Goal: Information Seeking & Learning: Learn about a topic

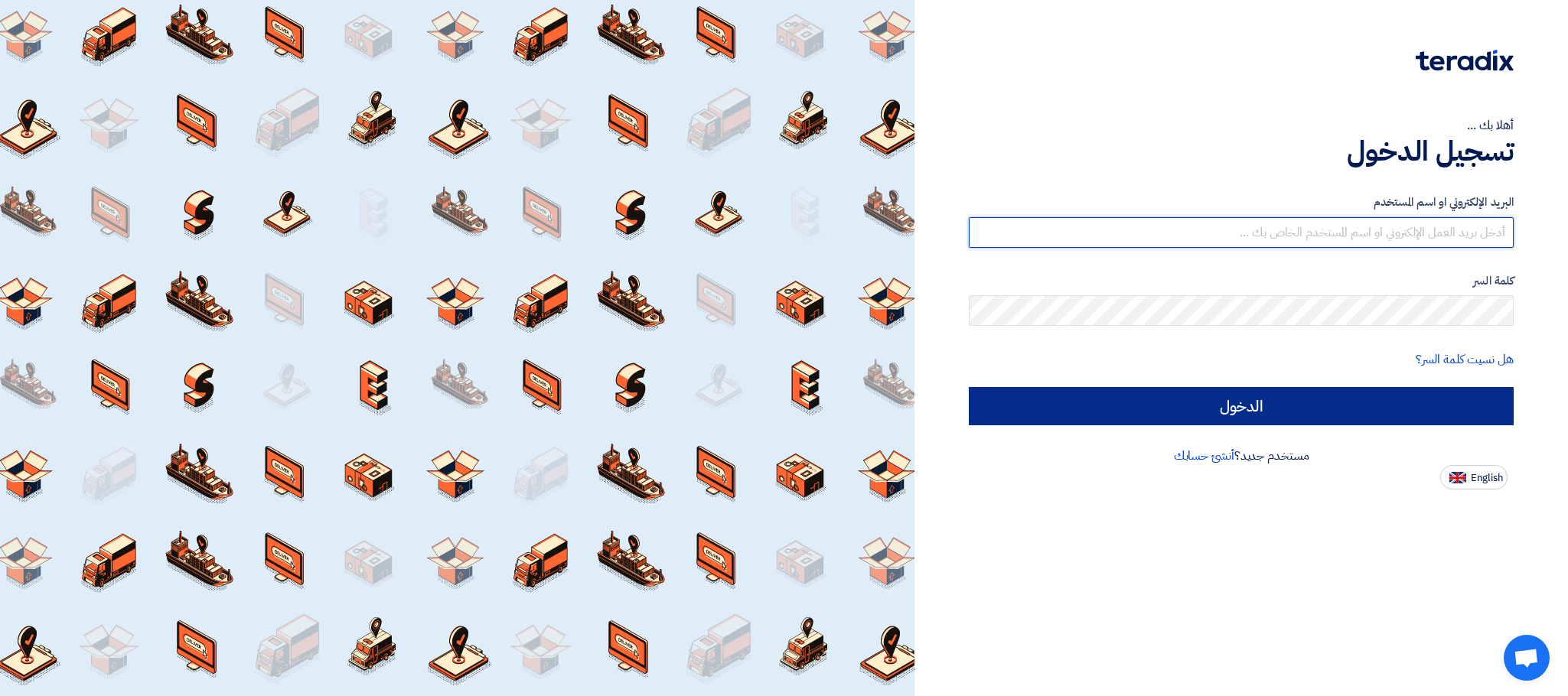
type input "[EMAIL_ADDRESS][DOMAIN_NAME]"
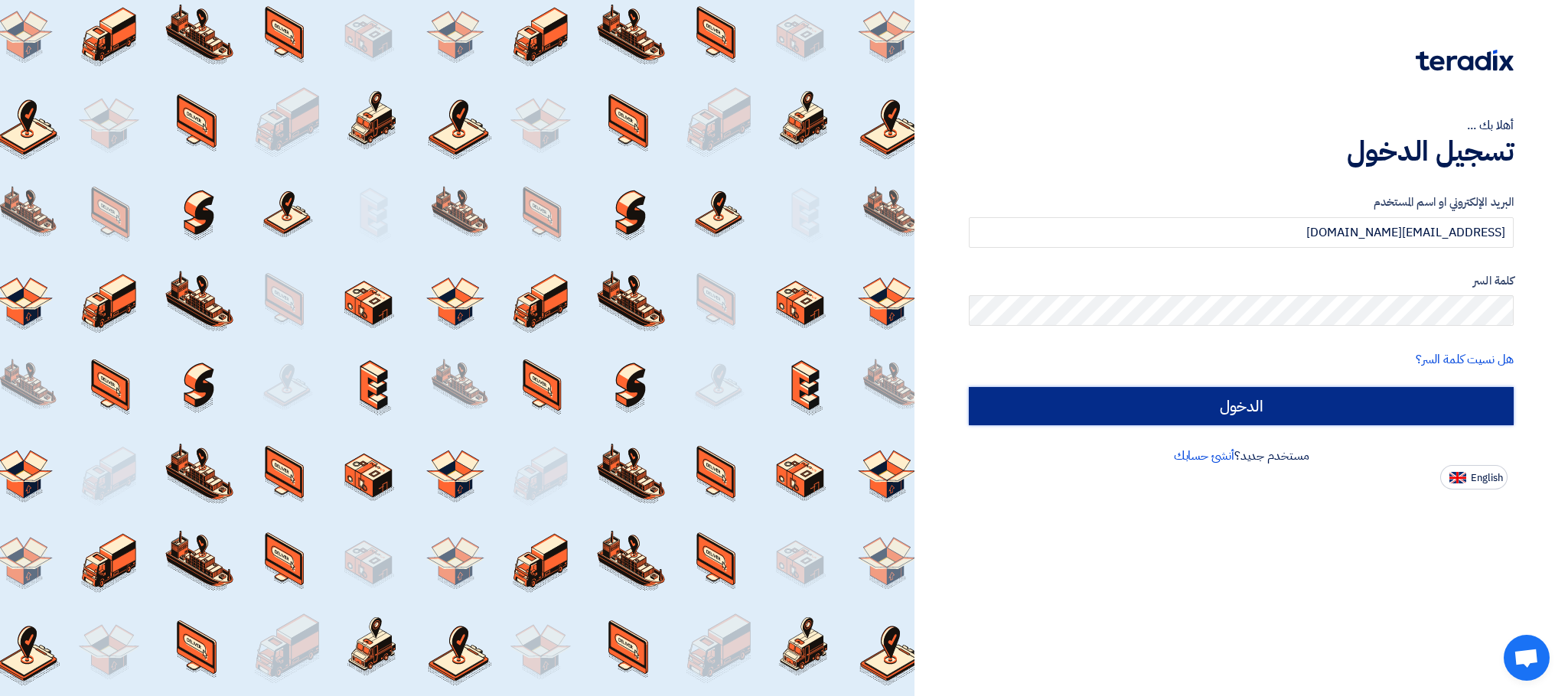
click at [1349, 396] on input "الدخول" at bounding box center [1241, 406] width 545 height 38
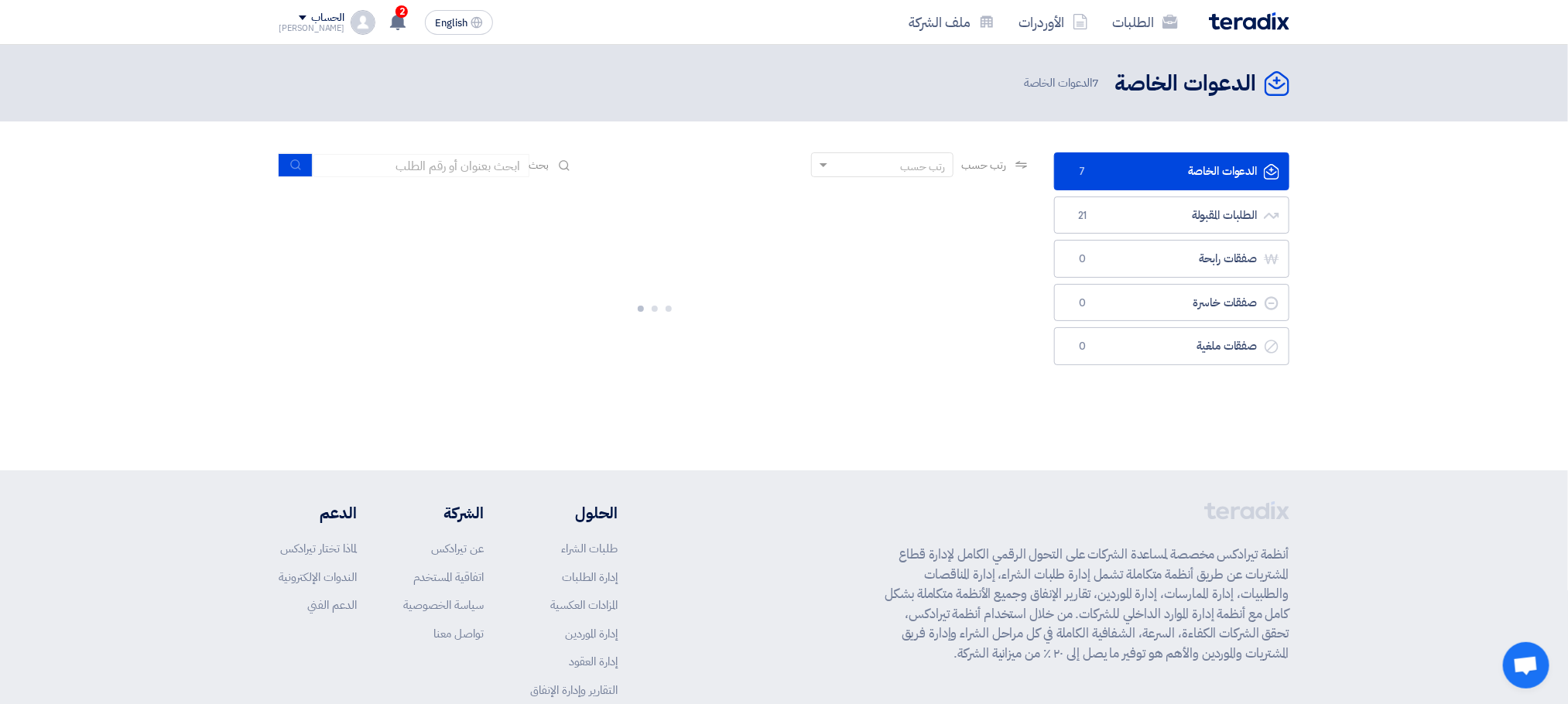
click at [419, 21] on app-language-toggle "English EN" at bounding box center [458, 22] width 80 height 25
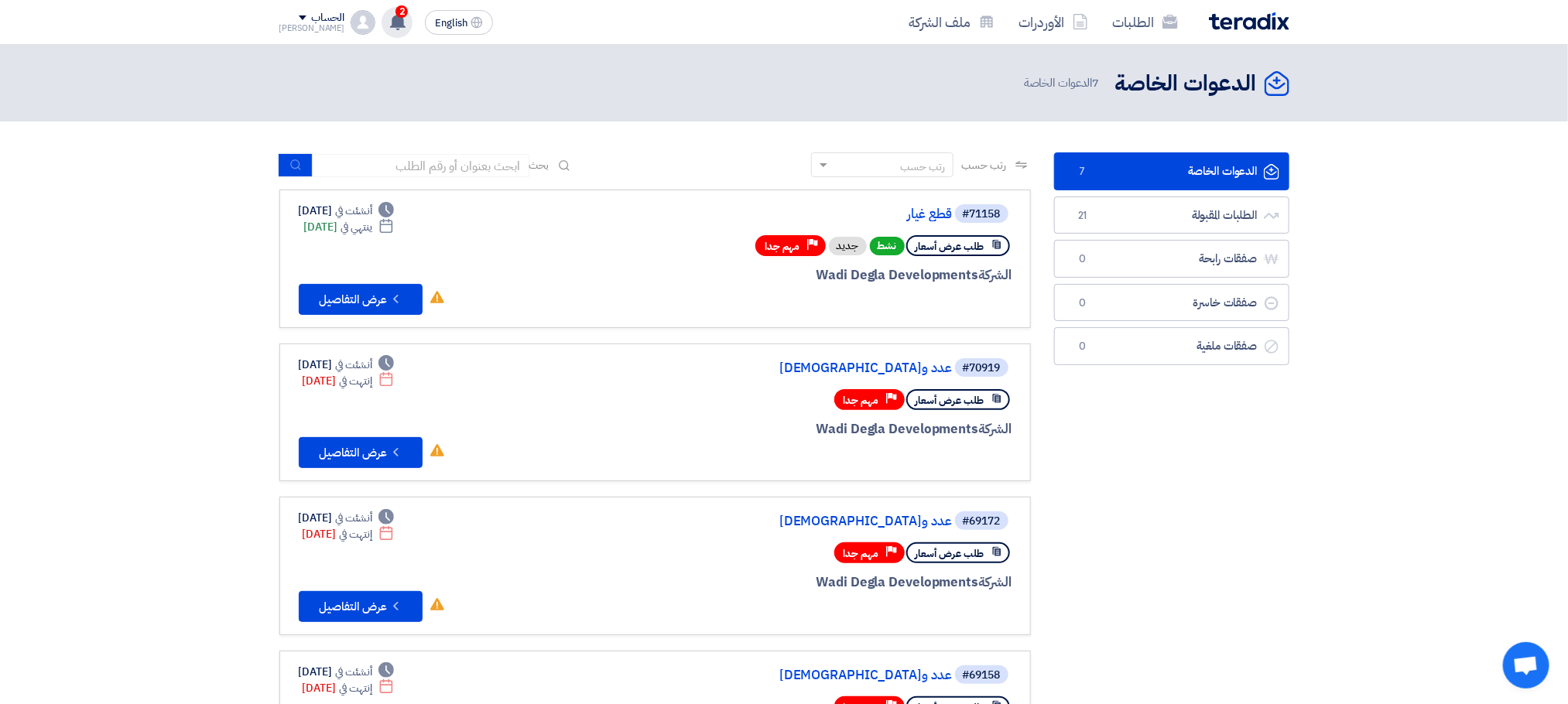
click at [390, 23] on use at bounding box center [398, 21] width 16 height 17
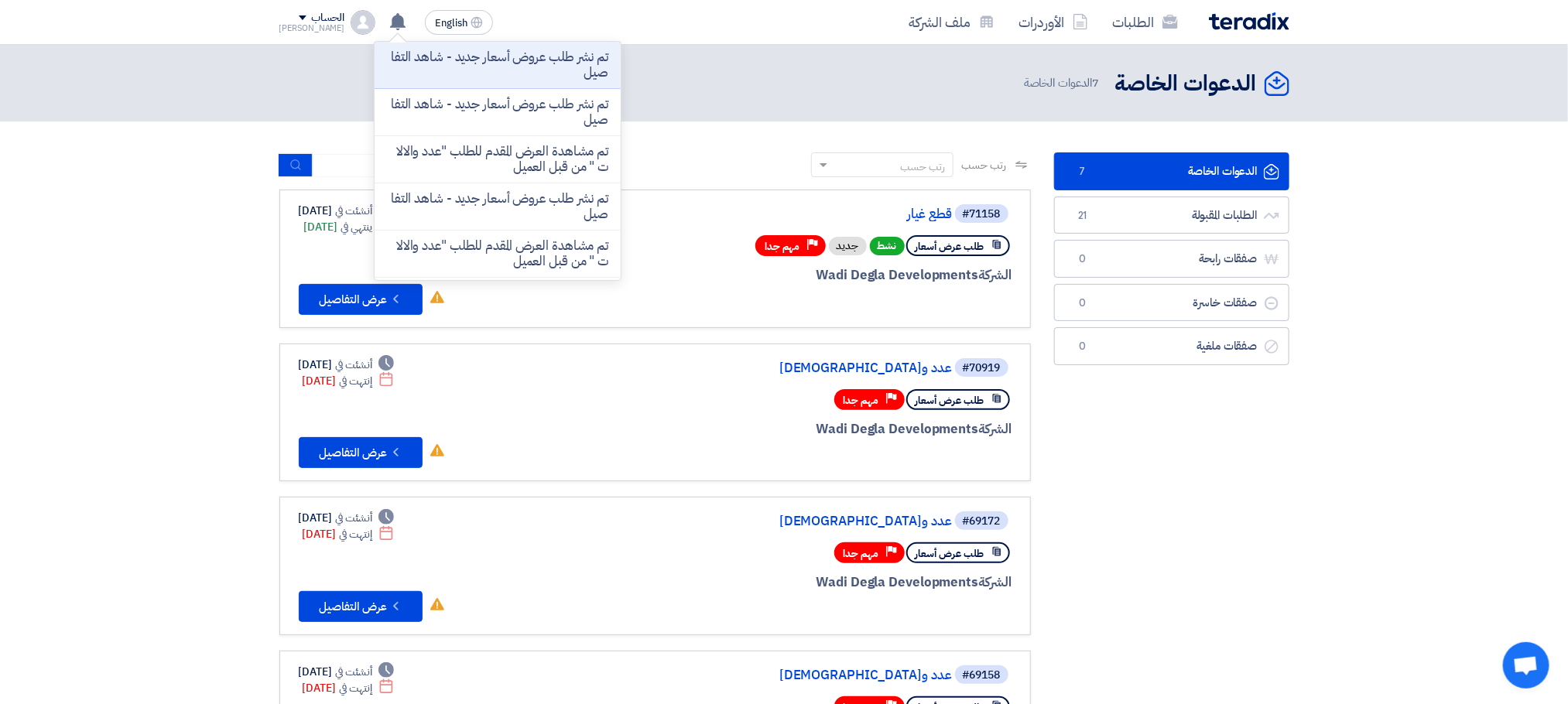
click at [0, 351] on section "الدعوات الخاصة الدعوات الخاصة 7 الطلبات المقبولة الطلبات المقبولة 21 صفقات رابح…" at bounding box center [784, 709] width 1568 height 1174
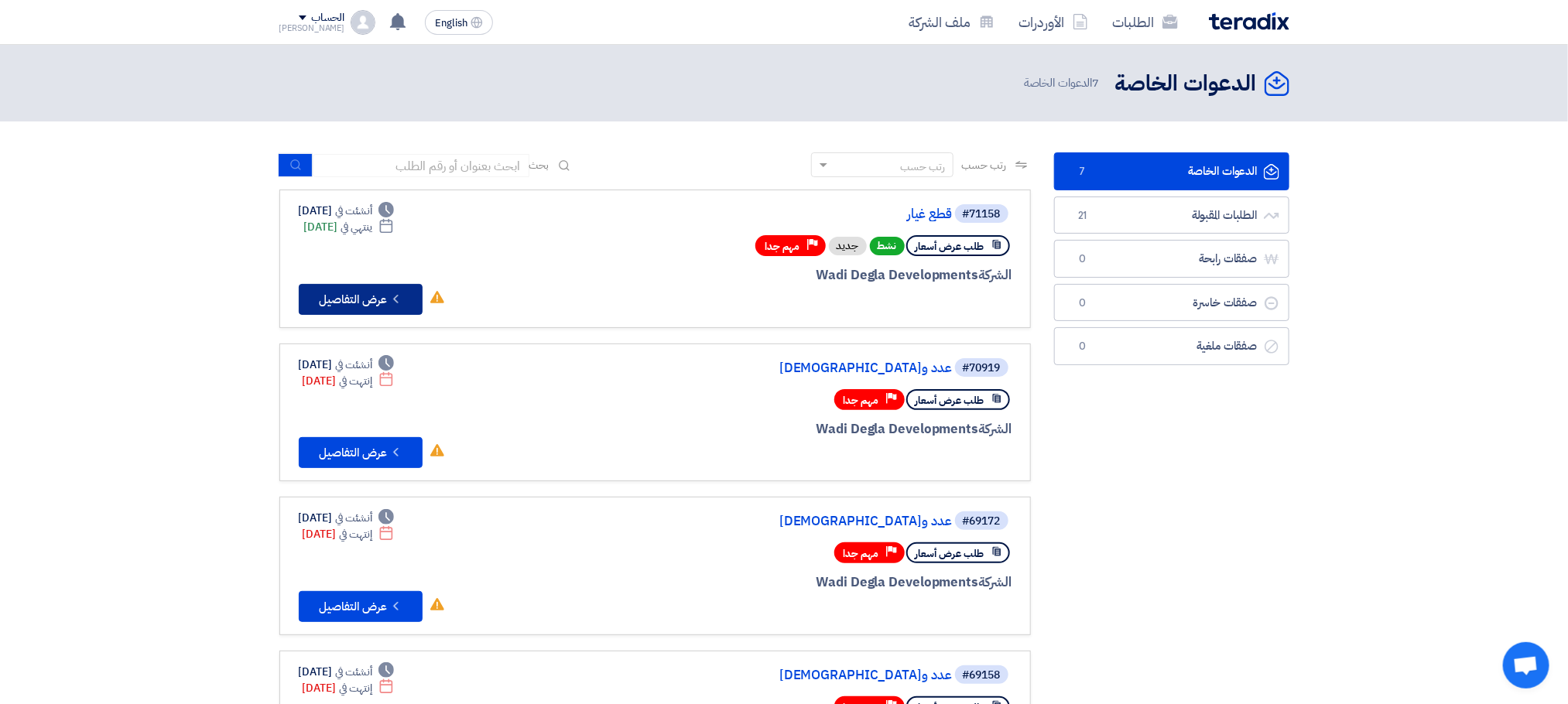
click at [344, 298] on button "Check details عرض التفاصيل" at bounding box center [361, 300] width 124 height 31
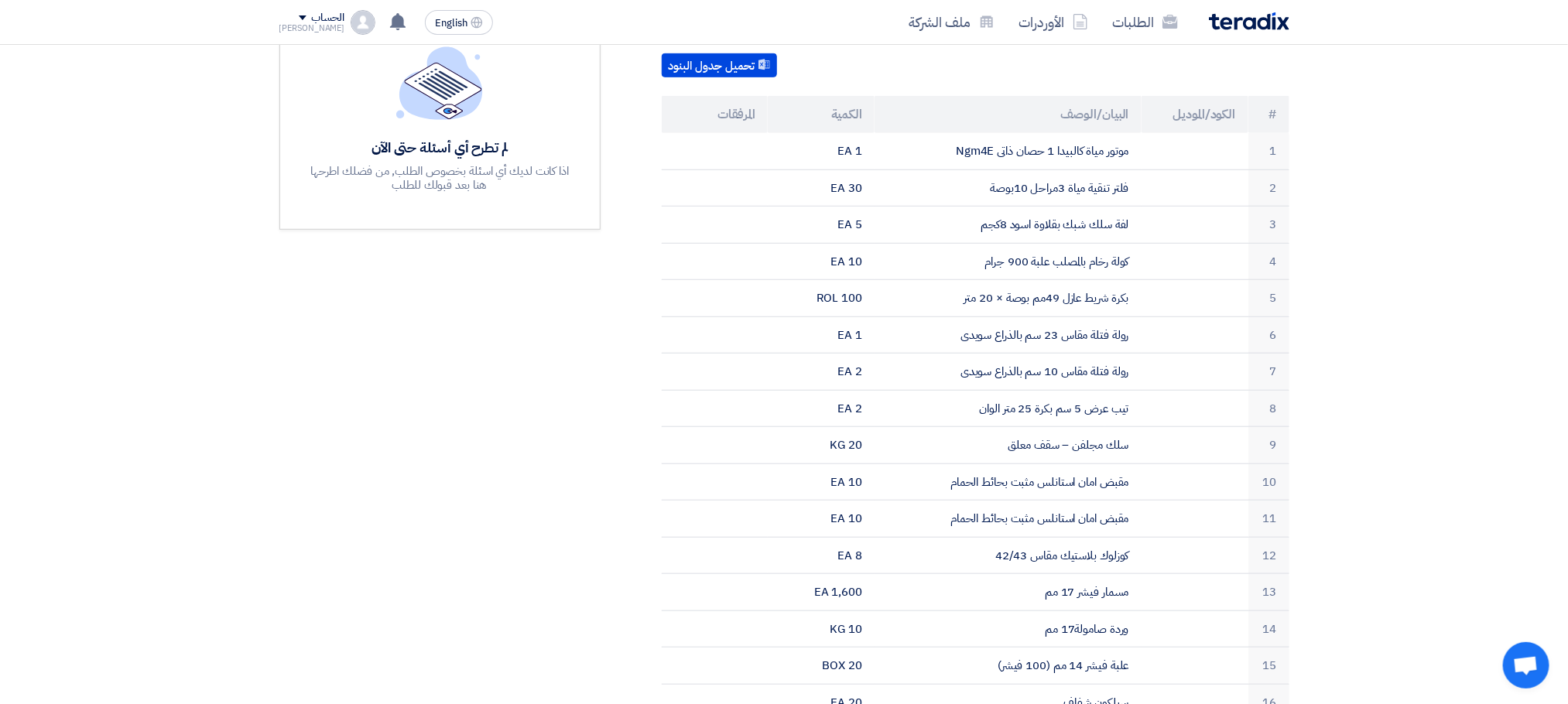
scroll to position [422, 0]
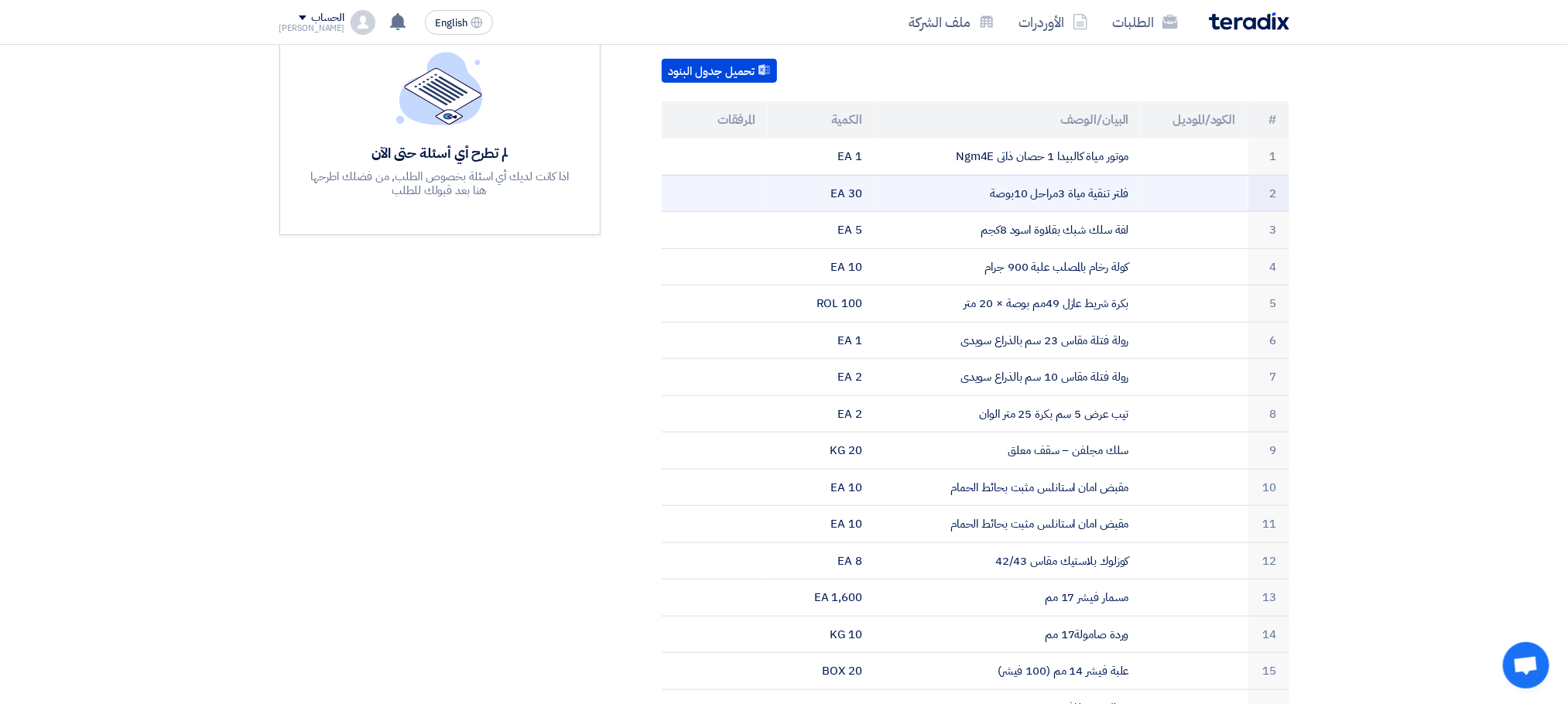
click at [985, 177] on td "فلتر تنقية مياة 3مراحل 10بوصة" at bounding box center [1008, 193] width 267 height 37
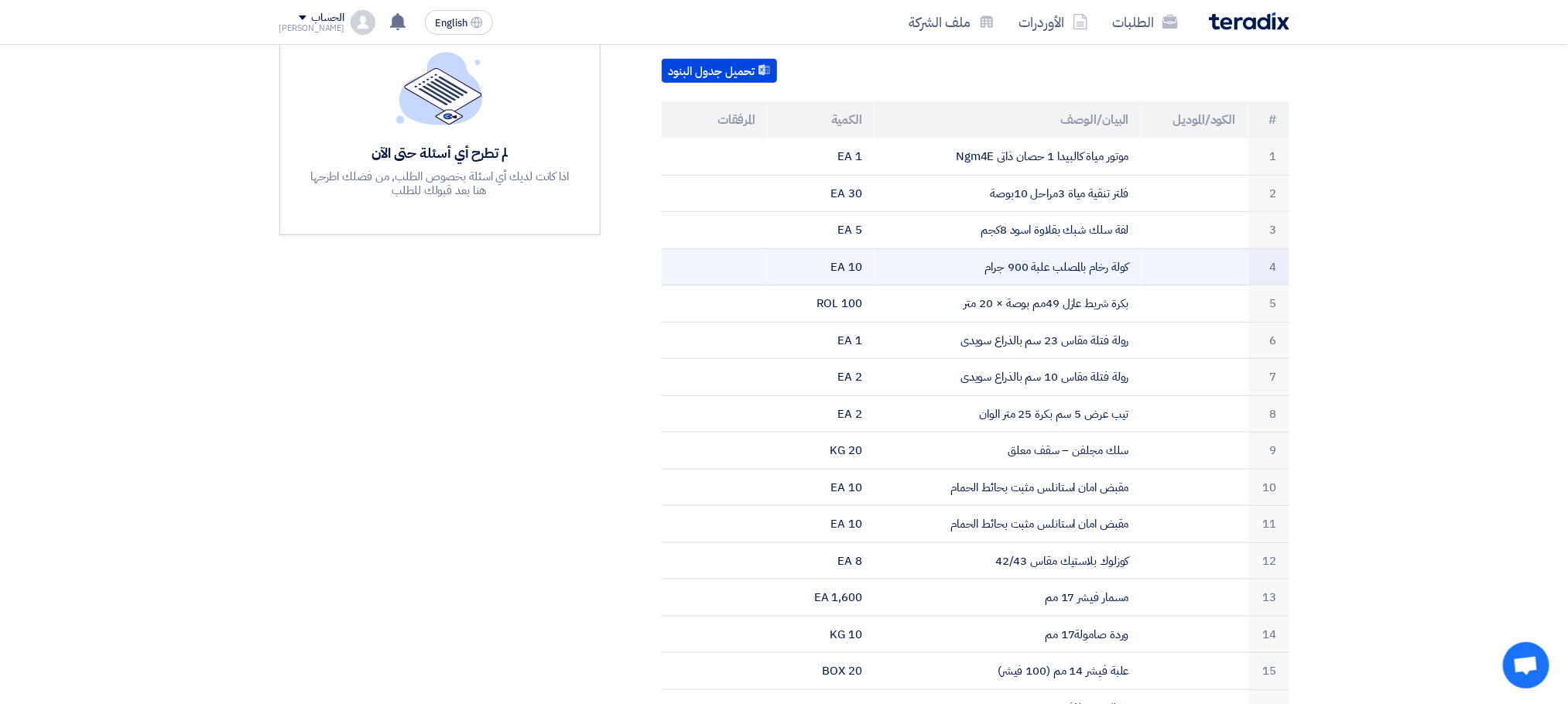
click at [989, 258] on td "كولة رخام بالمصلب علبة 900 جرام" at bounding box center [1008, 267] width 267 height 37
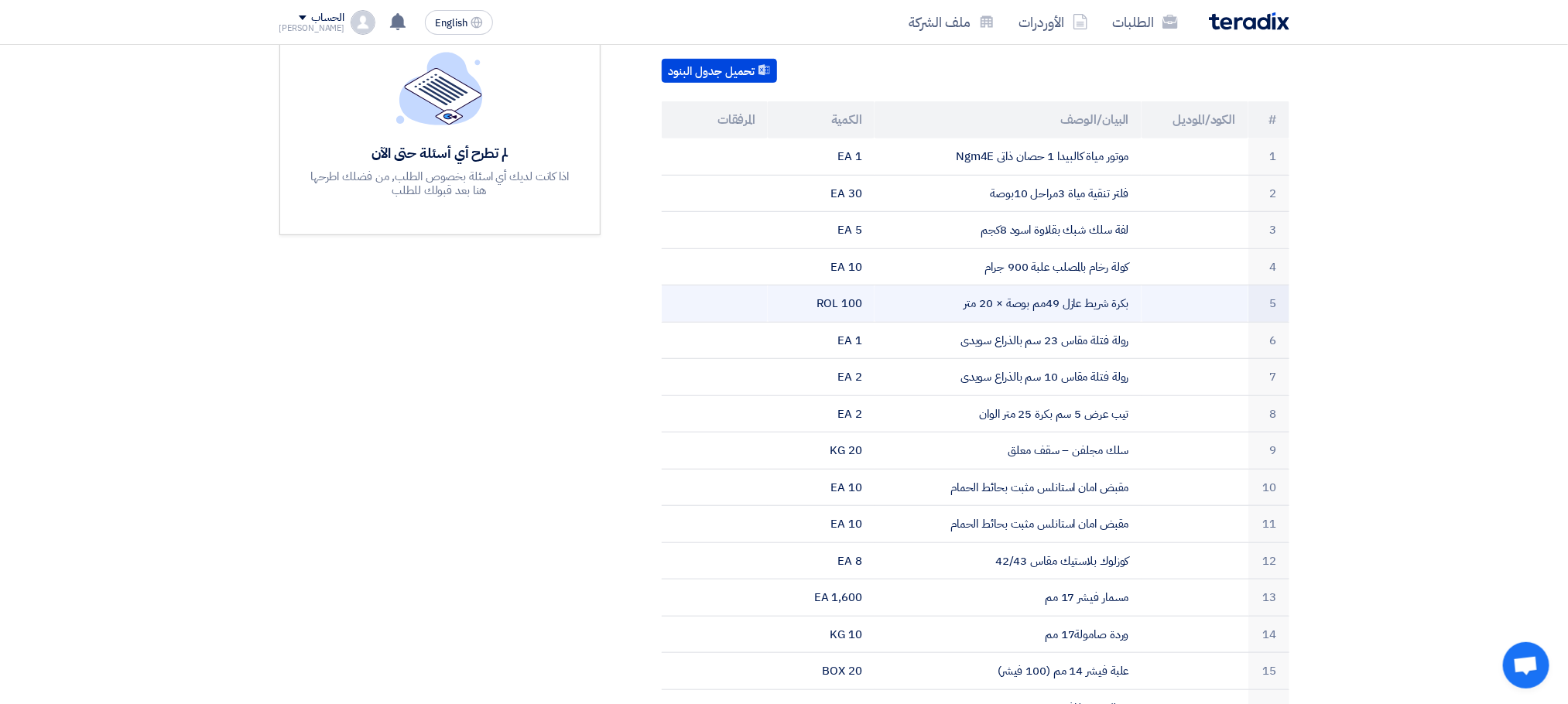
click at [927, 291] on td "بكرة شريط عازل 49مم بوصة × 20 متر" at bounding box center [1008, 304] width 267 height 37
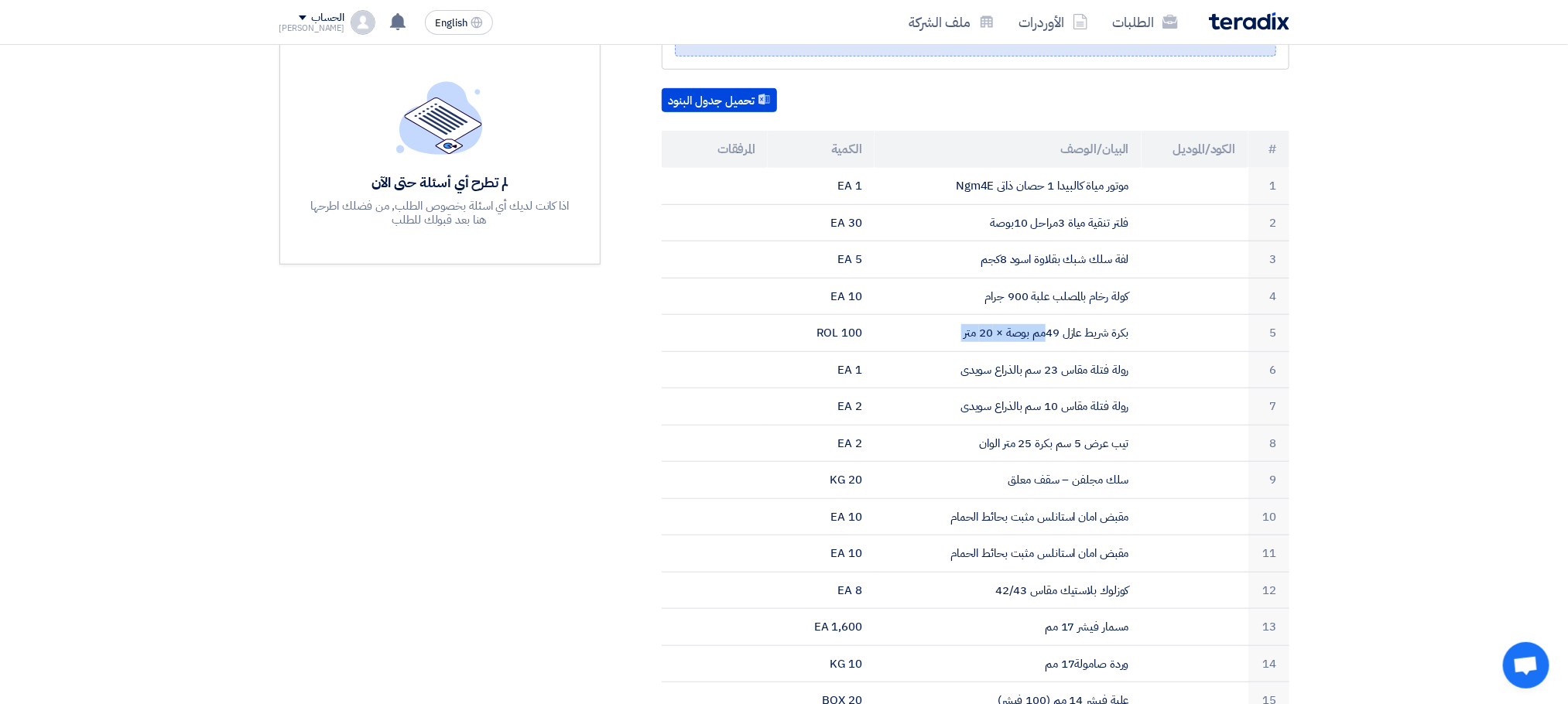
scroll to position [391, 0]
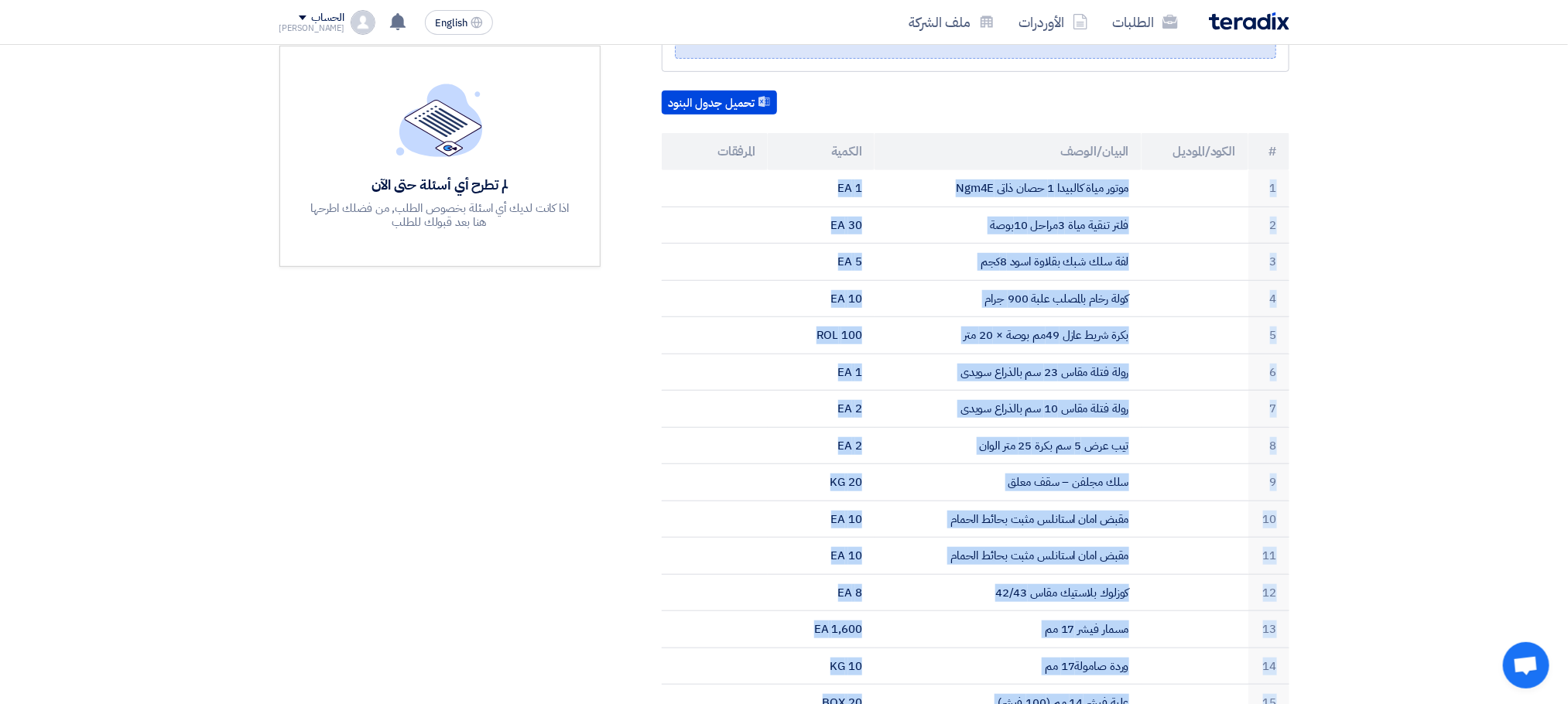
drag, startPoint x: 1349, startPoint y: 402, endPoint x: 703, endPoint y: 137, distance: 698.2
click at [703, 137] on section "قطع غيار بيانات العميل Girges Emad Purchasing Specialist, [GEOGRAPHIC_DATA] للت…" at bounding box center [784, 428] width 1568 height 1223
copy div "loremips 0 dolor sita consect 1 adip elit Sed2D 0 EI 6 temp incid utla 6etdol 1…"
